Goal: Transaction & Acquisition: Purchase product/service

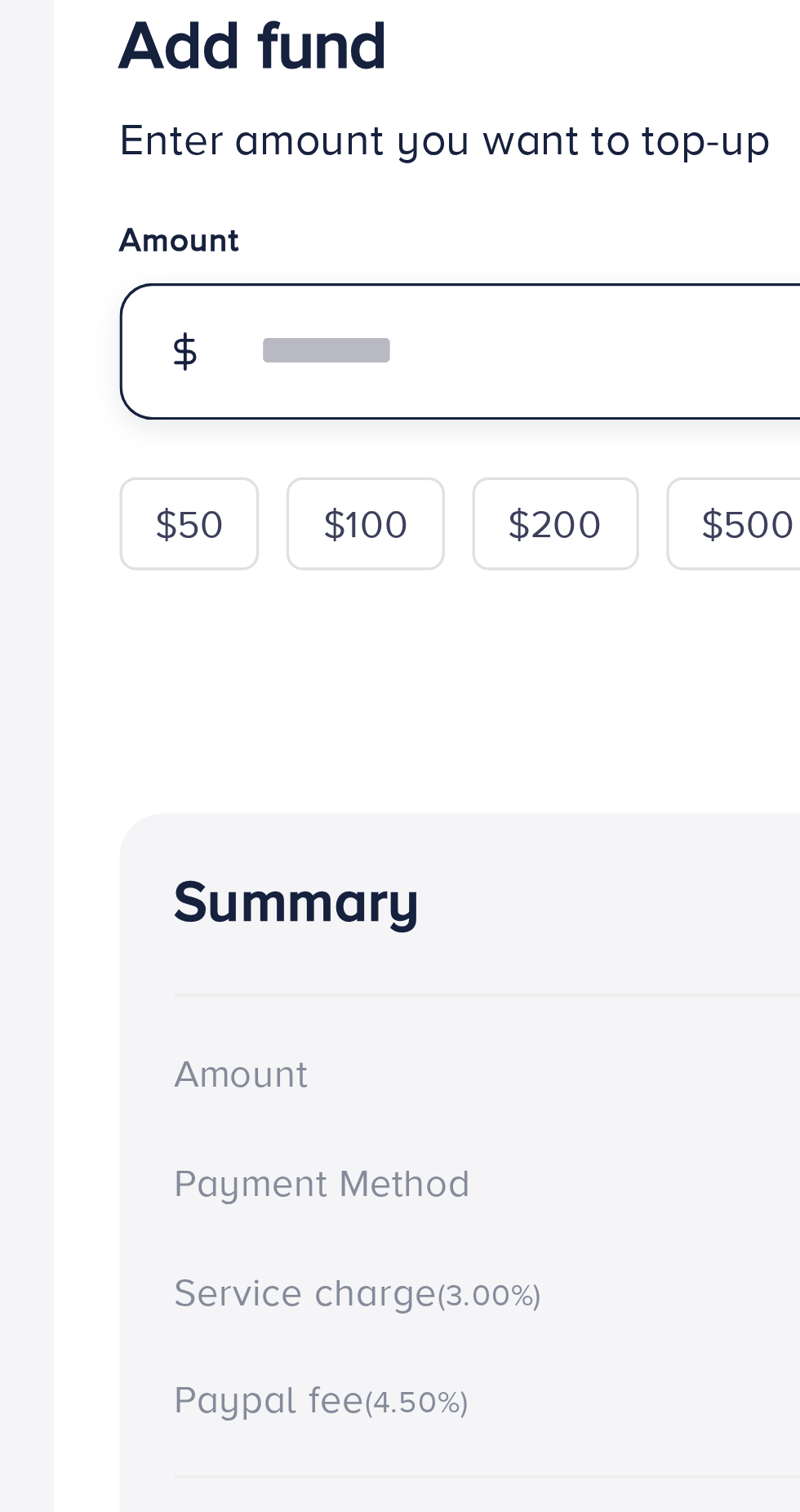
click at [449, 503] on input "number" at bounding box center [579, 495] width 348 height 41
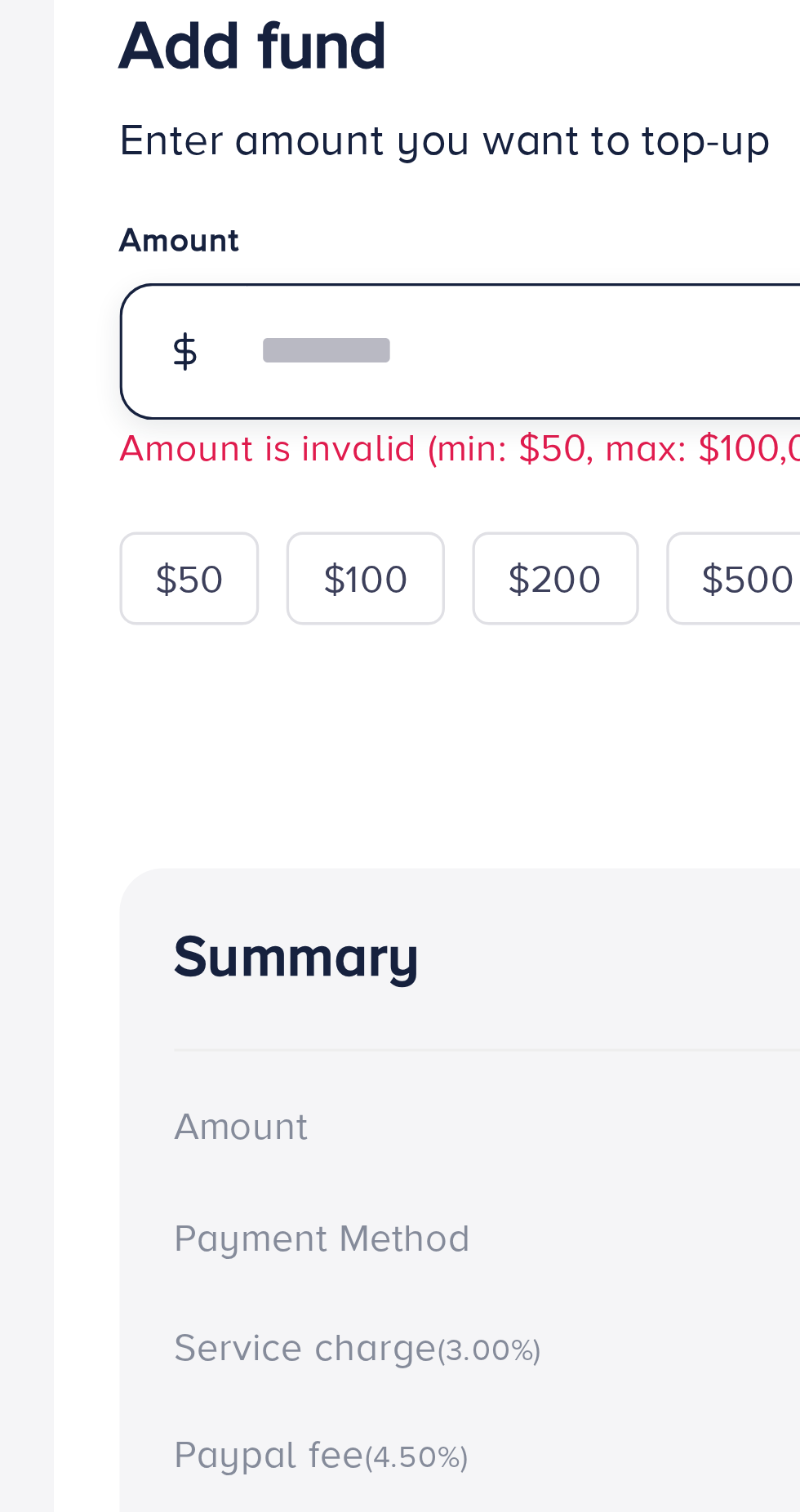
type input "*"
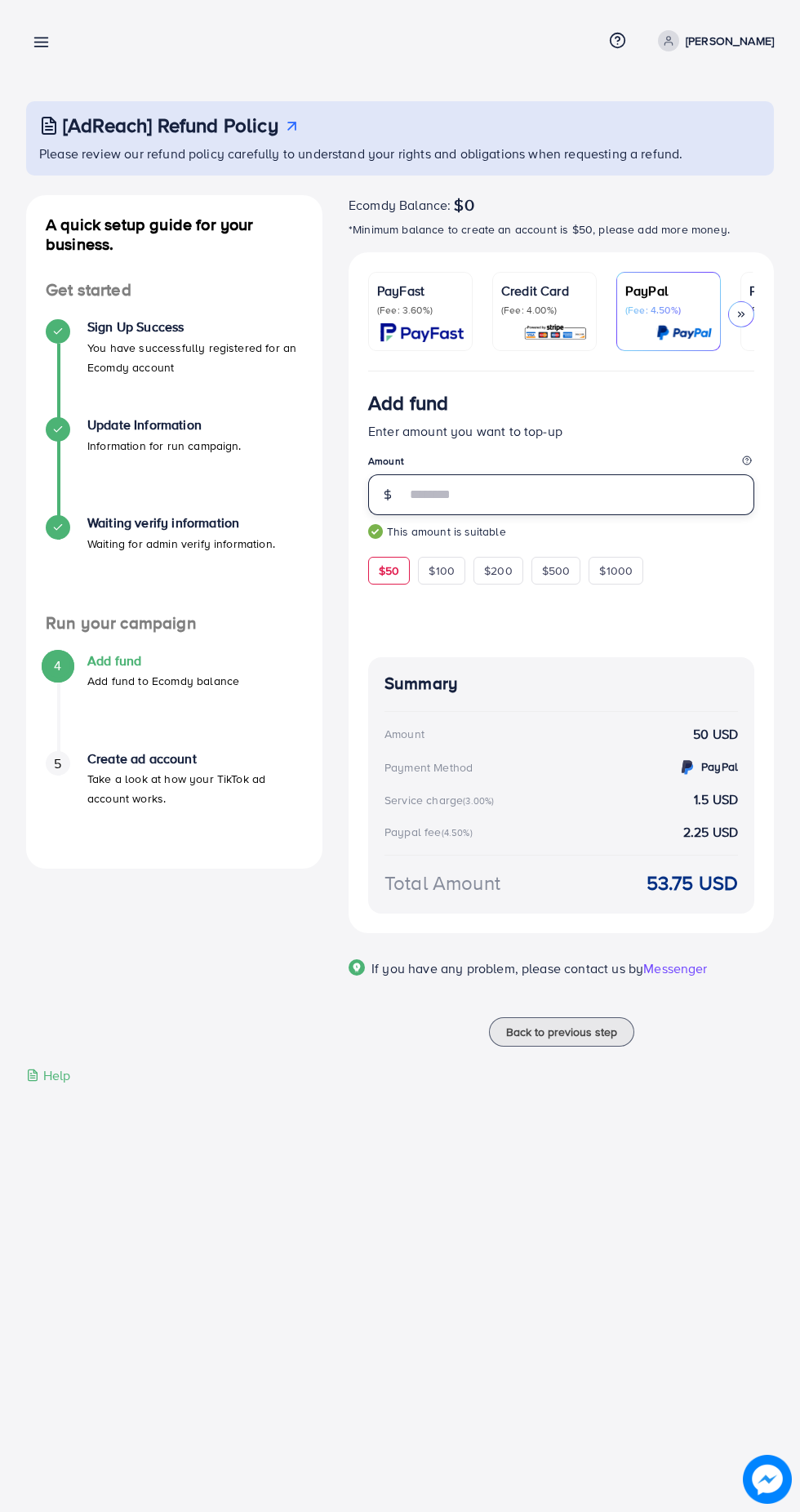
type input "**"
click at [577, 418] on div "Add fund" at bounding box center [561, 405] width 386 height 30
